Goal: Contribute content

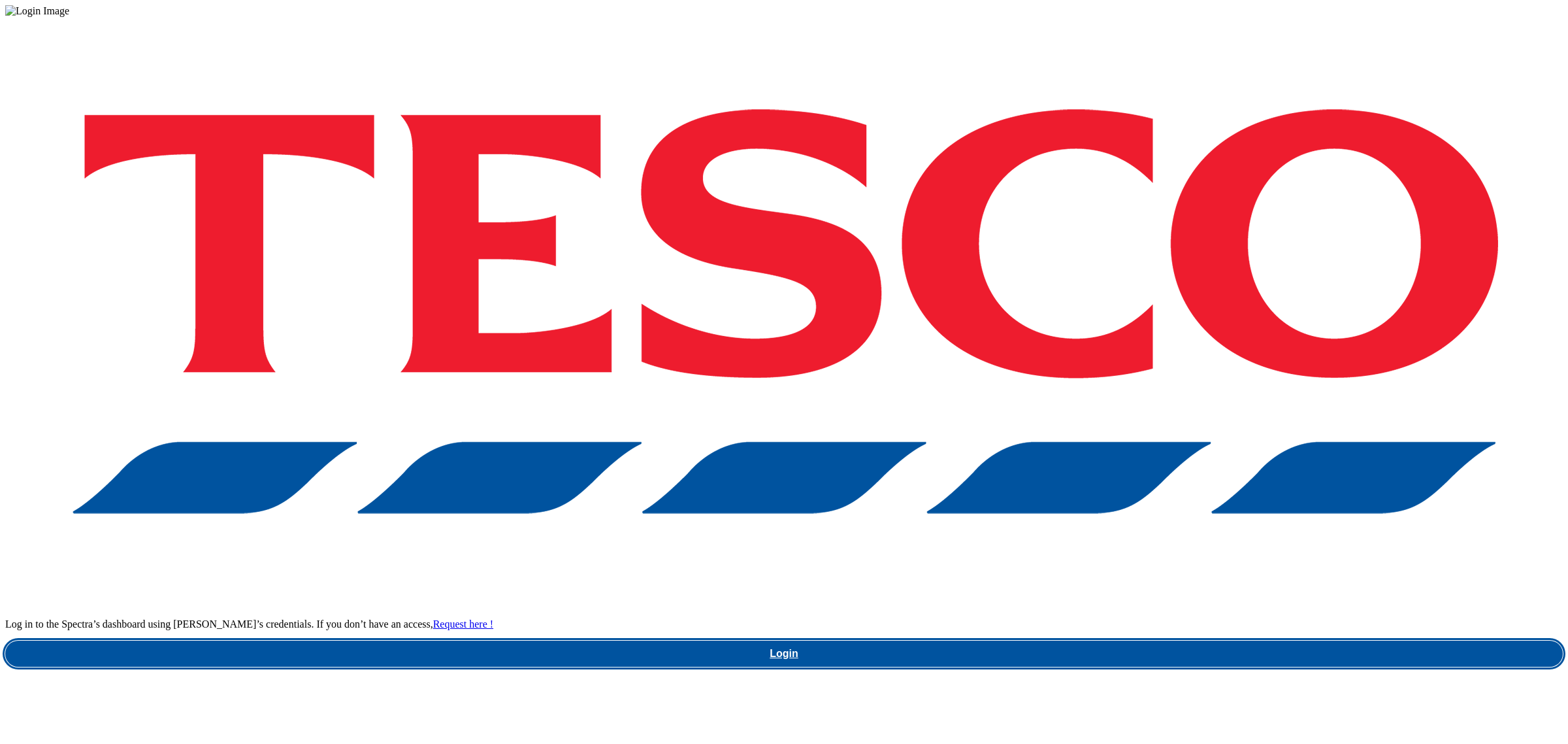
click at [1212, 641] on link "Login" at bounding box center [784, 654] width 1557 height 26
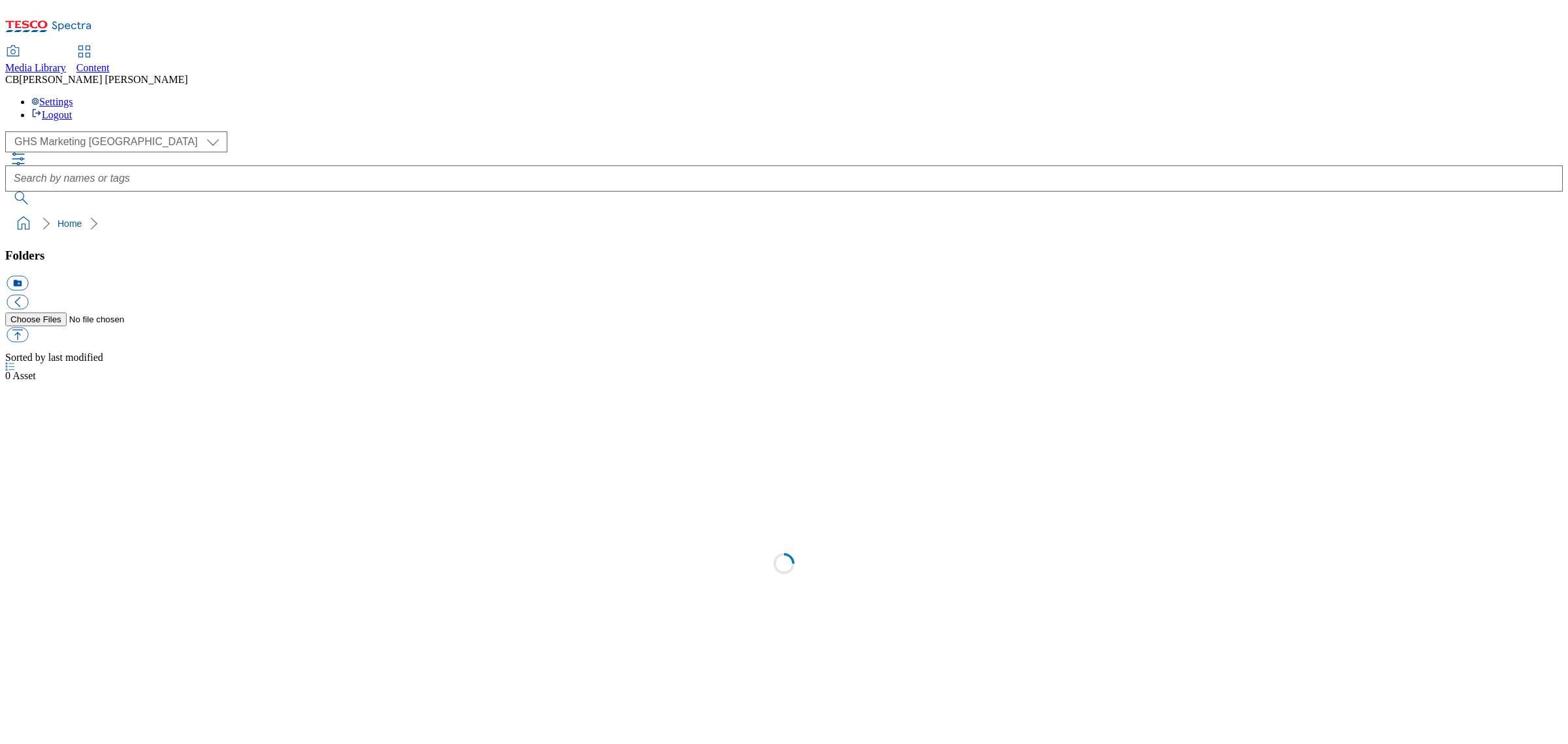
scroll to position [1, 0]
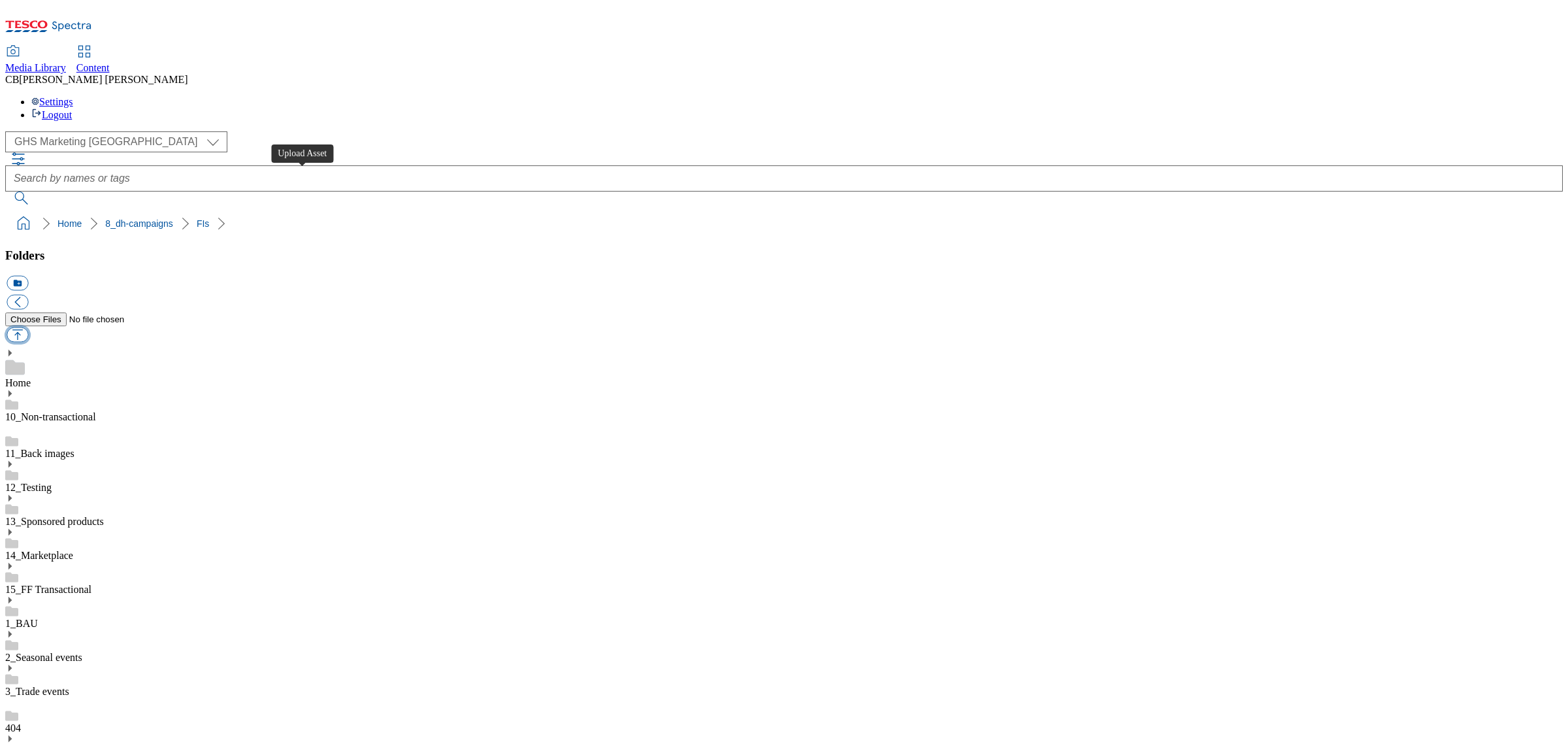
click at [28, 327] on button "button" at bounding box center [18, 335] width 22 height 15
type input "C:\fakepath\1756894005654-ad541202_Nature_Valley_LegoBrand_2560x320_V3.jpg"
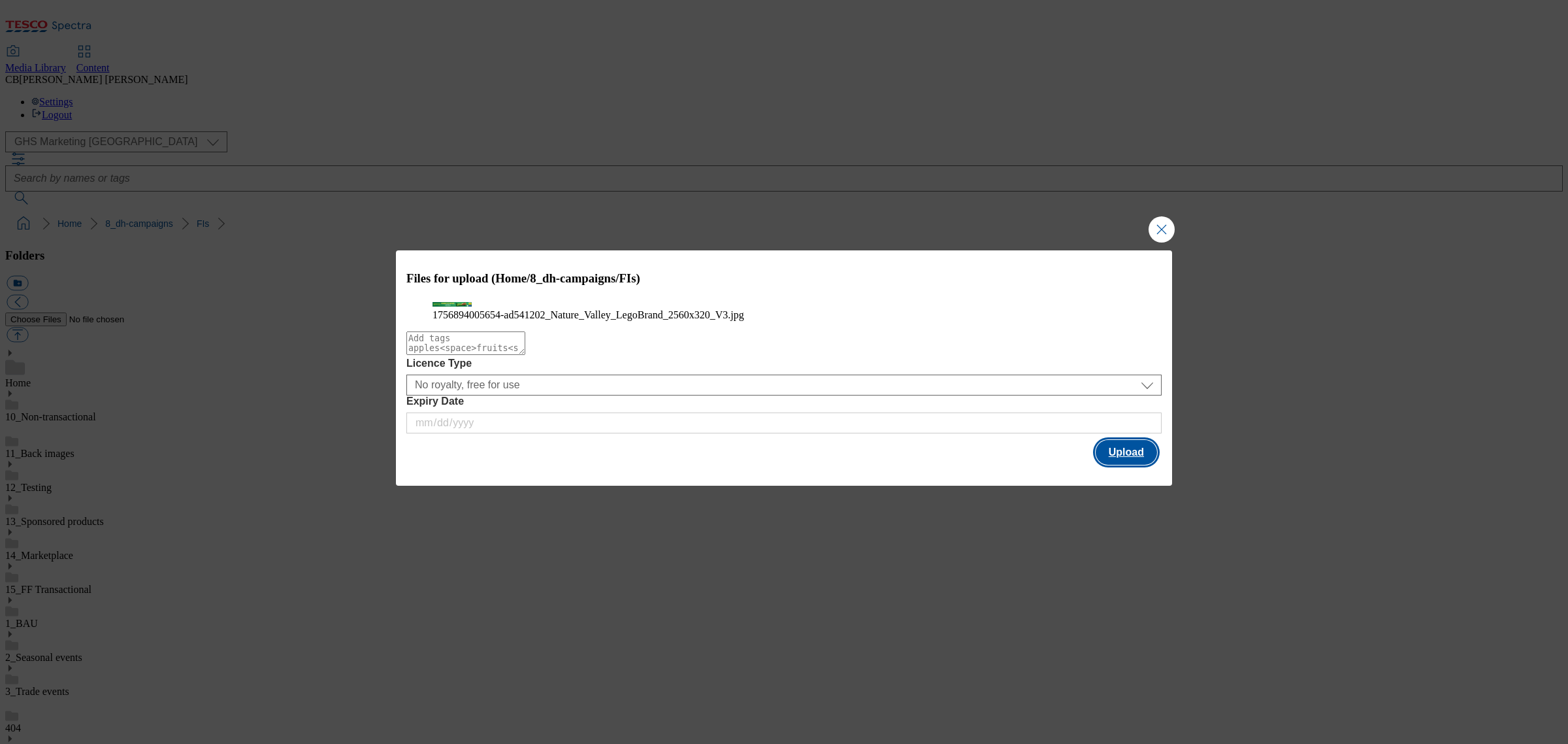
click at [1143, 465] on button "Upload" at bounding box center [1126, 452] width 62 height 25
